Goal: Information Seeking & Learning: Find specific fact

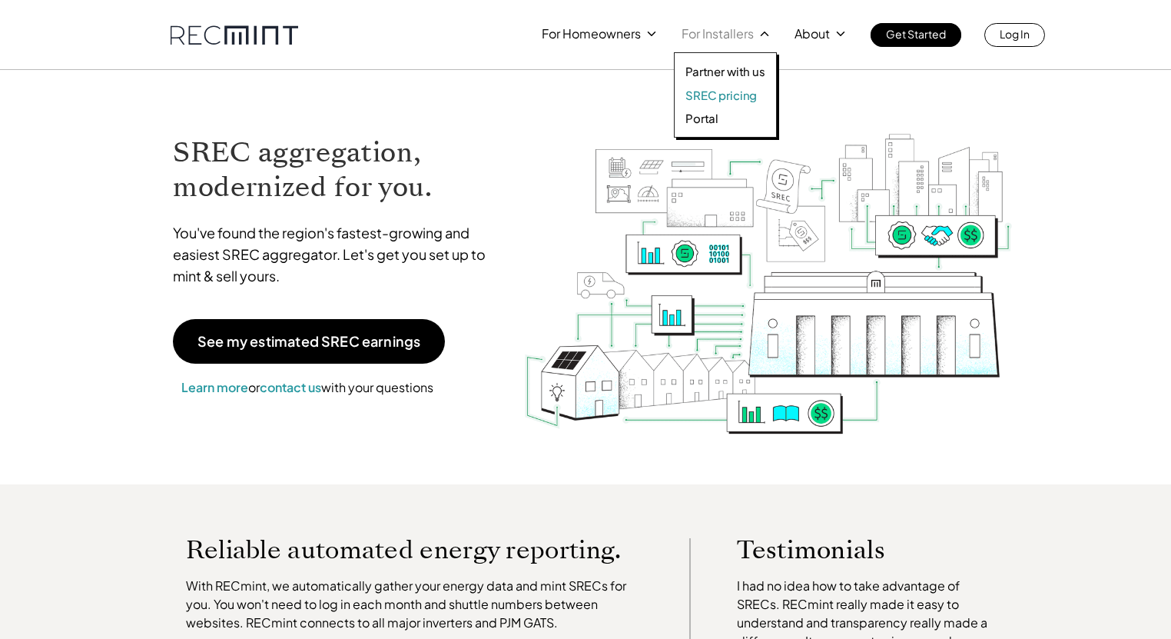
click at [717, 98] on p "SREC pricing" at bounding box center [720, 95] width 71 height 15
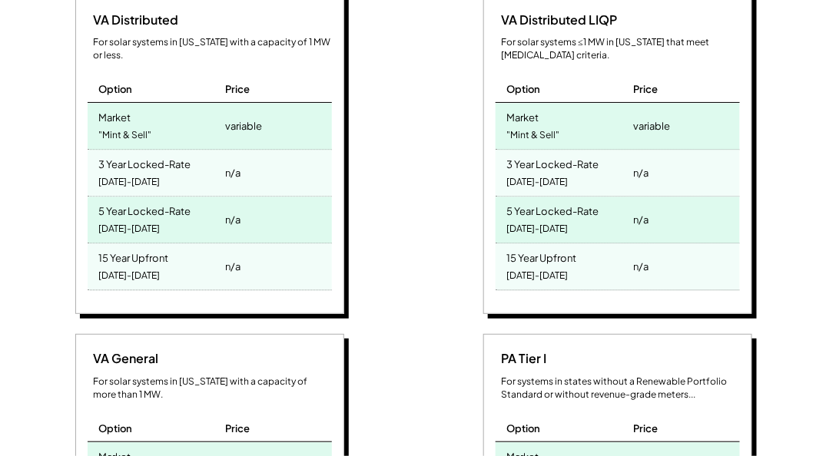
scroll to position [746, 0]
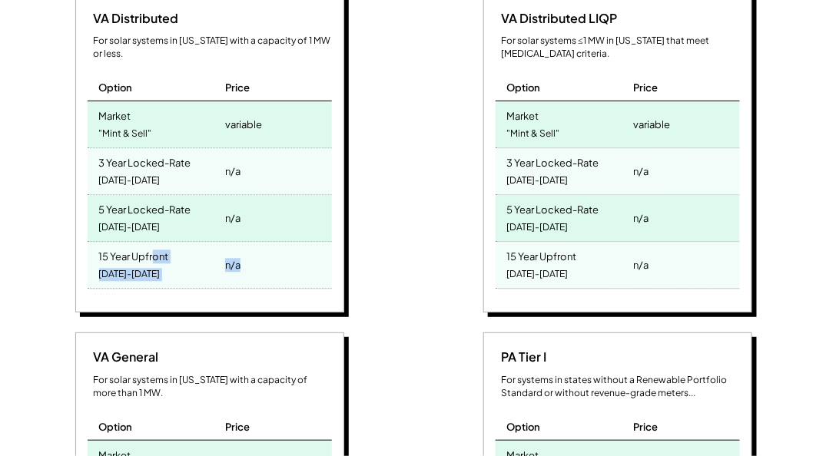
click at [184, 252] on div "15 Year Upfront 2025-2039 n/a" at bounding box center [210, 265] width 244 height 47
click at [337, 261] on div "VA Distributed For solar systems in Virginia with a capacity of 1 MW or less. O…" at bounding box center [209, 154] width 269 height 320
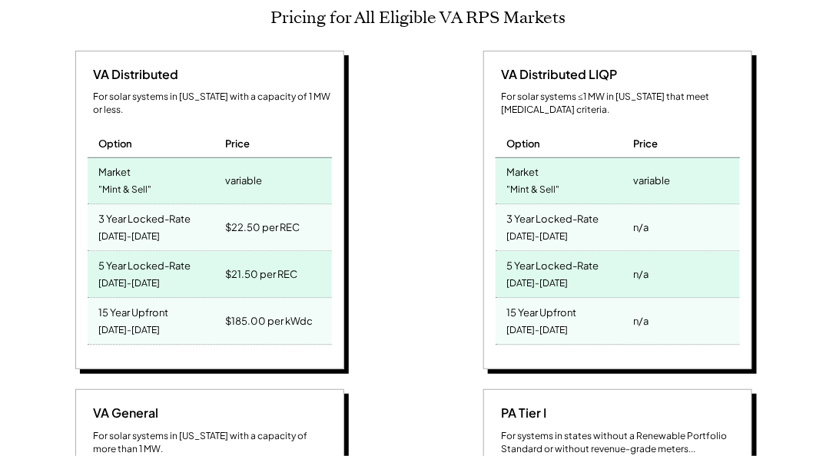
scroll to position [662, 0]
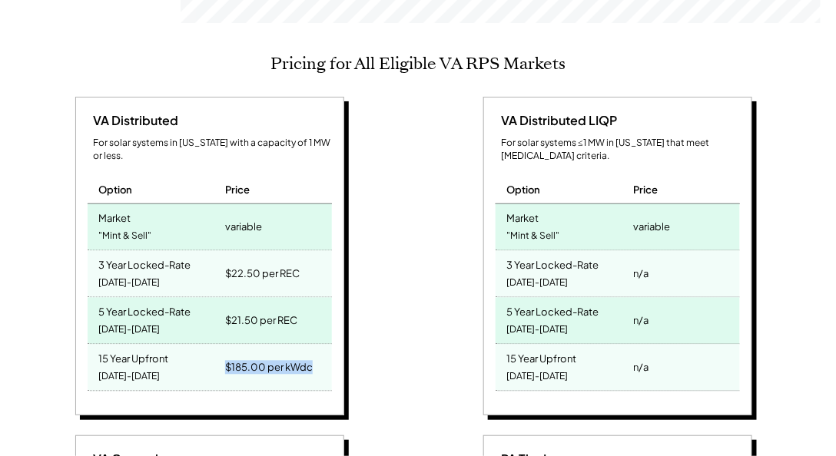
drag, startPoint x: 335, startPoint y: 347, endPoint x: 225, endPoint y: 345, distance: 109.9
click at [225, 345] on div "VA Distributed For solar systems in Virginia with a capacity of 1 MW or less. O…" at bounding box center [209, 257] width 269 height 320
click at [303, 357] on div "$185.00 per kWdc" at bounding box center [269, 368] width 88 height 22
click at [424, 397] on div "VA Distributed For solar systems in Virginia with a capacity of 1 MW or less. O…" at bounding box center [415, 428] width 801 height 663
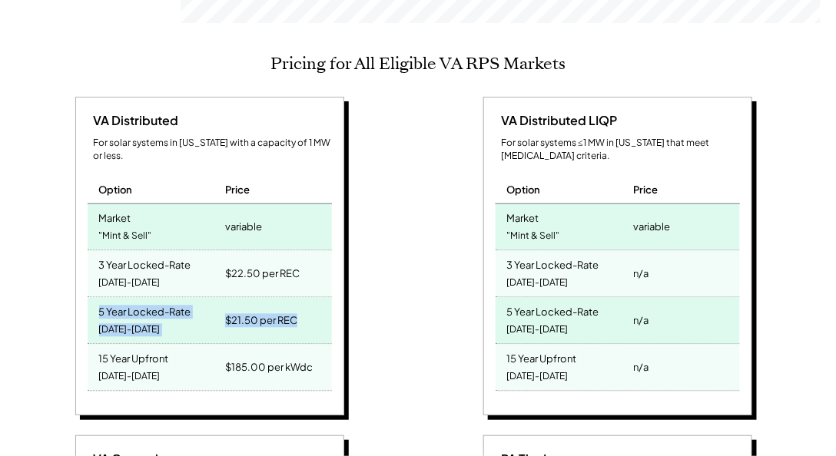
drag, startPoint x: 271, startPoint y: 292, endPoint x: 47, endPoint y: 284, distance: 224.5
click at [47, 284] on div "VA Distributed For solar systems in Virginia with a capacity of 1 MW or less. O…" at bounding box center [211, 259] width 393 height 324
click at [180, 302] on div "5 Year Locked-Rate" at bounding box center [145, 311] width 92 height 18
drag, startPoint x: 250, startPoint y: 312, endPoint x: 138, endPoint y: 289, distance: 114.5
click at [138, 298] on div "5 Year Locked-Rate 2025-2029 $21.50 per REC" at bounding box center [210, 321] width 244 height 47
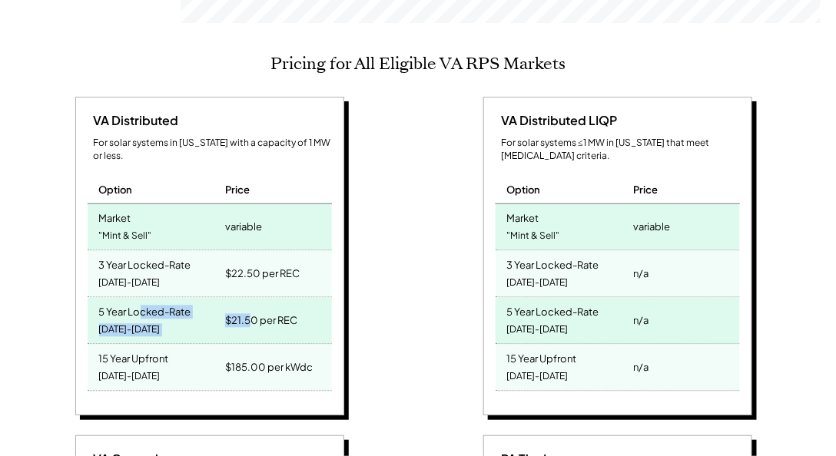
click at [138, 302] on div "5 Year Locked-Rate" at bounding box center [145, 311] width 92 height 18
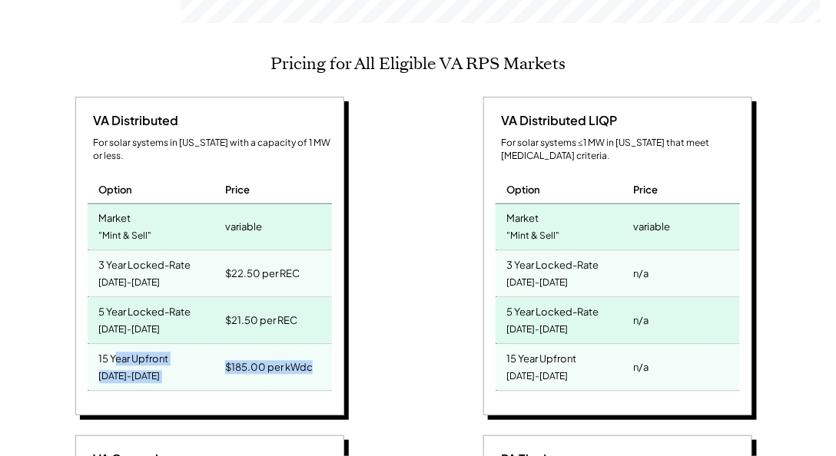
drag, startPoint x: 327, startPoint y: 335, endPoint x: 114, endPoint y: 320, distance: 214.2
click at [114, 345] on div "15 Year Upfront 2025-2039 $185.00 per kWdc" at bounding box center [210, 368] width 244 height 47
click at [397, 213] on div "VA Distributed For solar systems in Virginia with a capacity of 1 MW or less. O…" at bounding box center [211, 259] width 393 height 324
